Goal: Check status: Check status

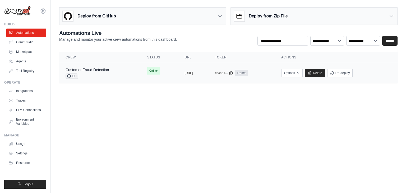
copy tr "copied https://customer-fraud-detection-3a"
drag, startPoint x: 159, startPoint y: 72, endPoint x: 220, endPoint y: 72, distance: 61.1
click at [220, 72] on tr "Customer Fraud Detection GH Online copied https://customer-fraud-detection-3a c…" at bounding box center [228, 73] width 338 height 20
click at [209, 99] on body "info@tavro.ai Settings Build Automations Crew Studio" at bounding box center [203, 96] width 406 height 193
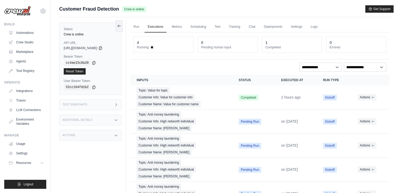
click at [97, 49] on span "[URL][DOMAIN_NAME]" at bounding box center [81, 48] width 34 height 4
click at [115, 50] on div "Status Crew is online API URL copied [URL][DOMAIN_NAME] Bearer Token copied cc4…" at bounding box center [90, 58] width 62 height 72
click at [102, 49] on icon at bounding box center [100, 47] width 3 height 3
click at [103, 48] on icon at bounding box center [100, 48] width 4 height 4
click at [103, 46] on icon at bounding box center [100, 48] width 4 height 4
